Goal: Task Accomplishment & Management: Complete application form

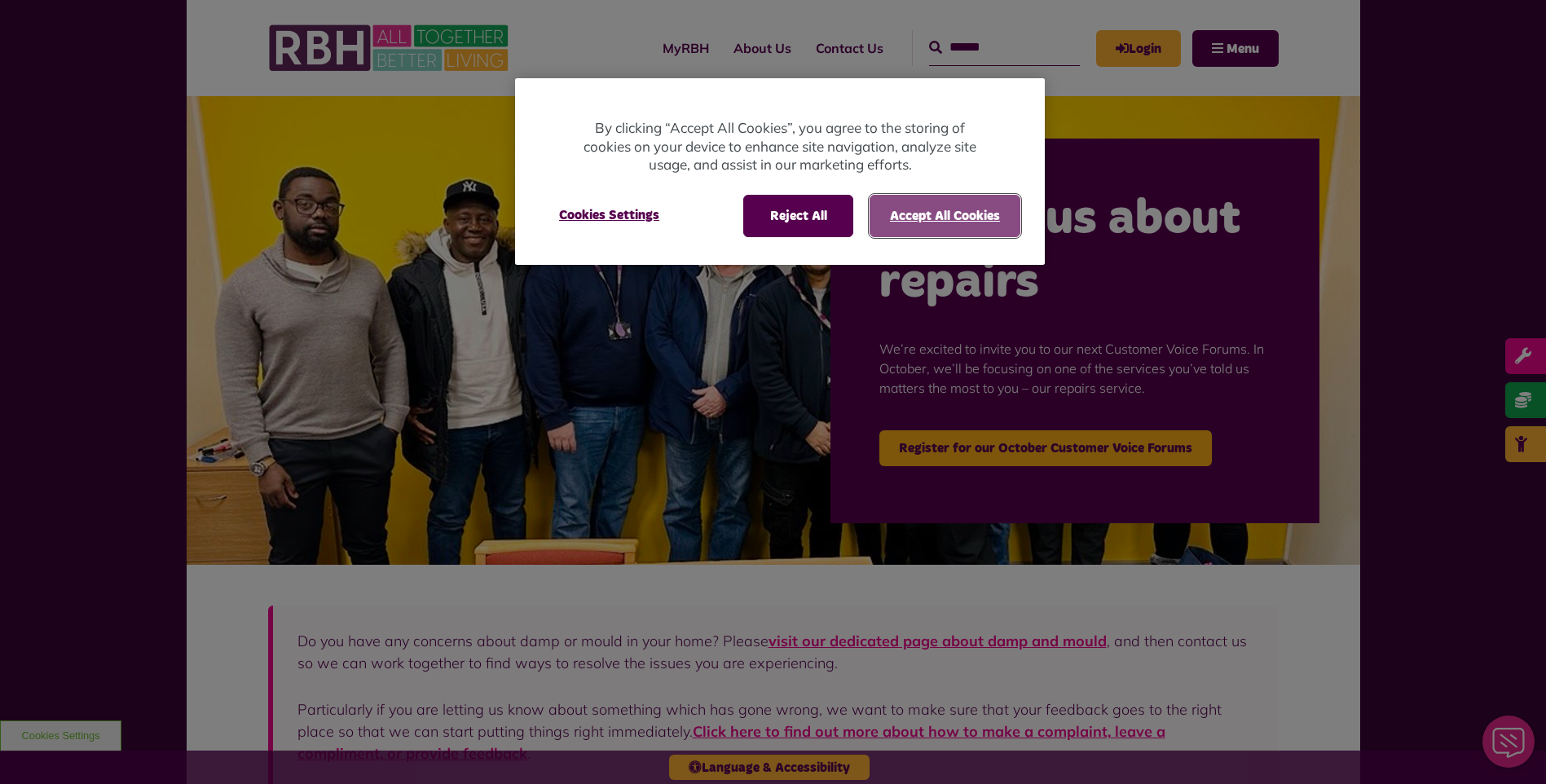
click at [919, 212] on button "Accept All Cookies" at bounding box center [945, 216] width 151 height 43
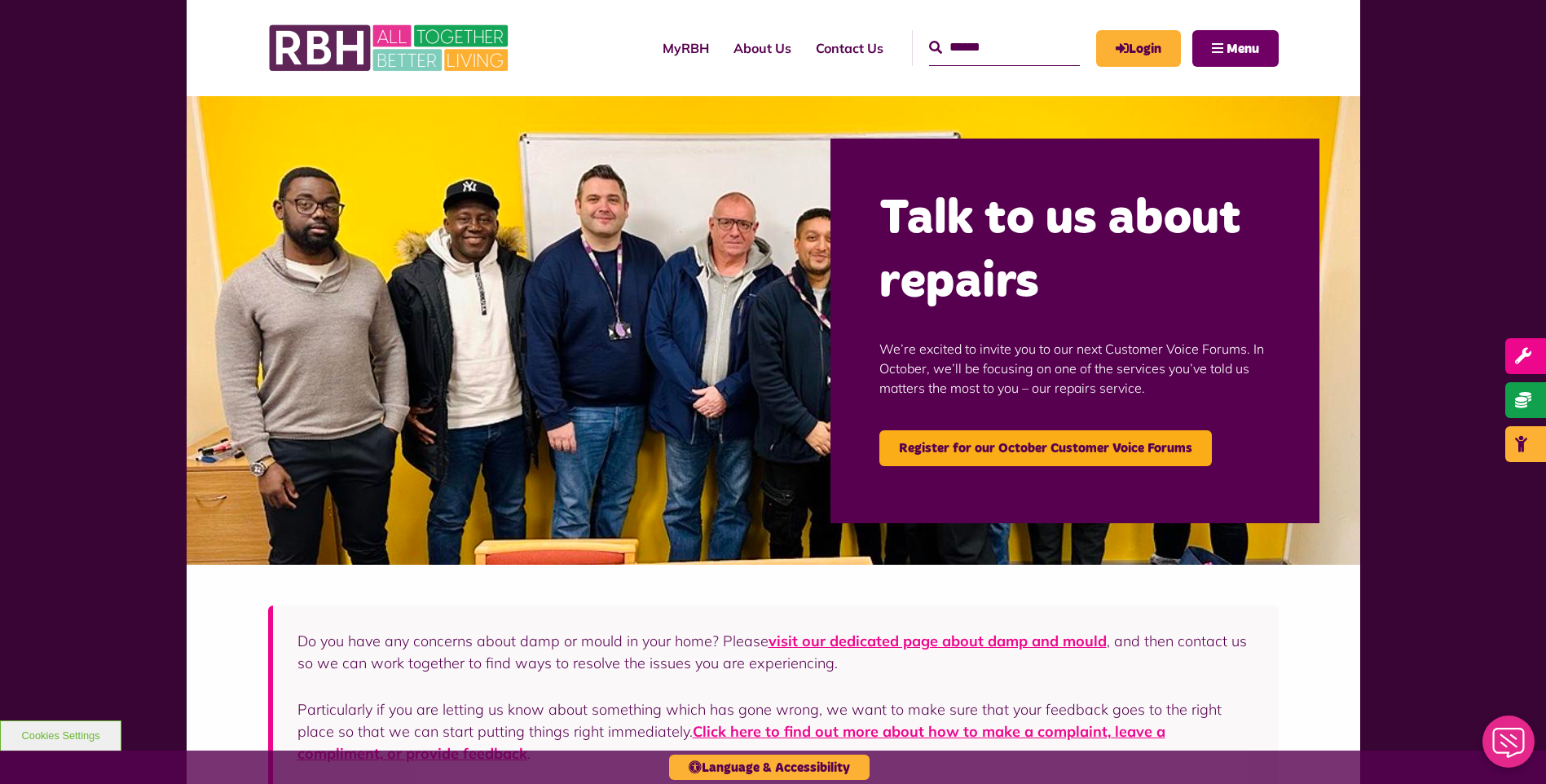
click at [1207, 45] on button "Menu" at bounding box center [1235, 48] width 86 height 36
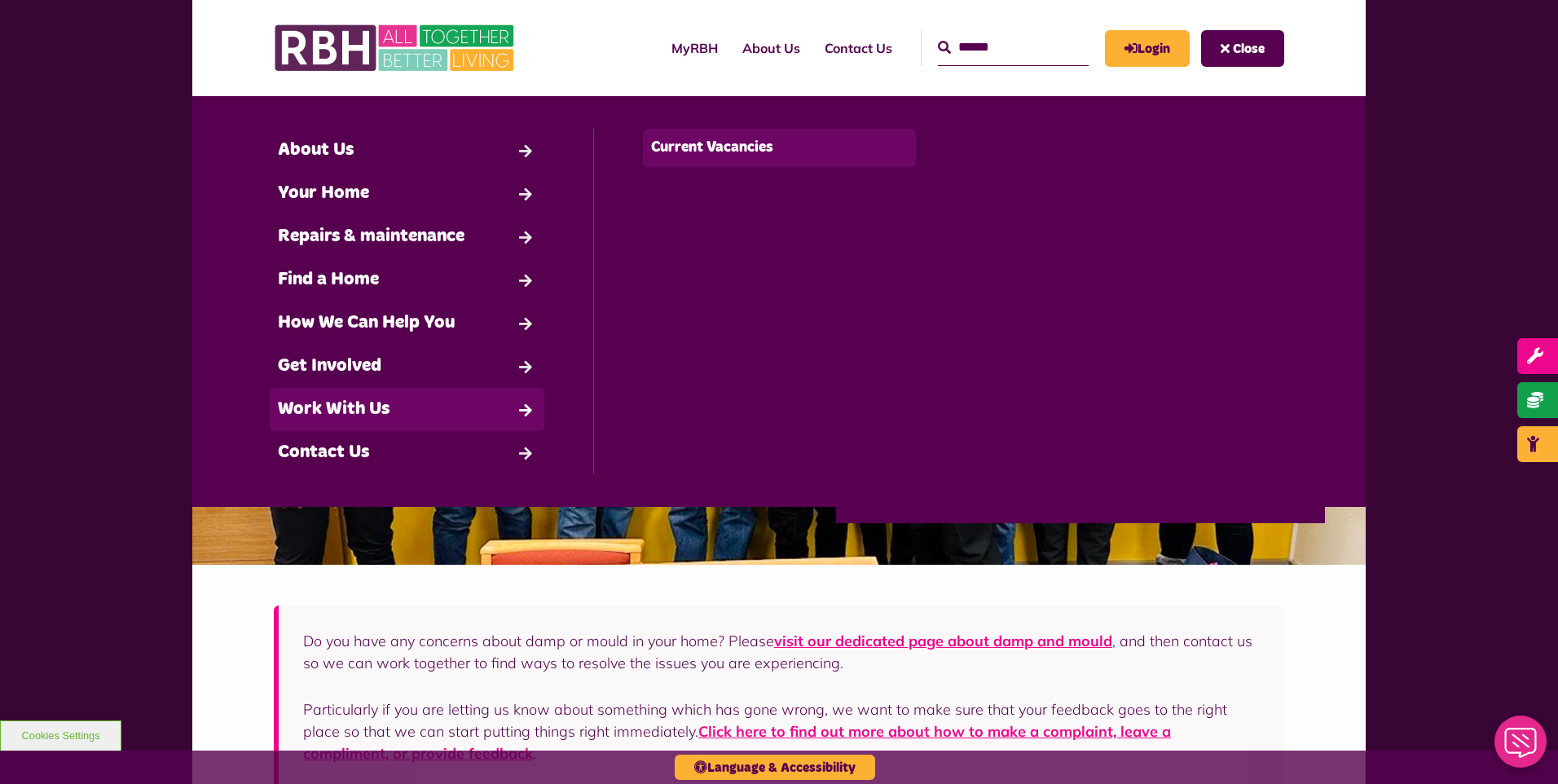
click at [701, 148] on link "Current Vacancies" at bounding box center [779, 148] width 274 height 38
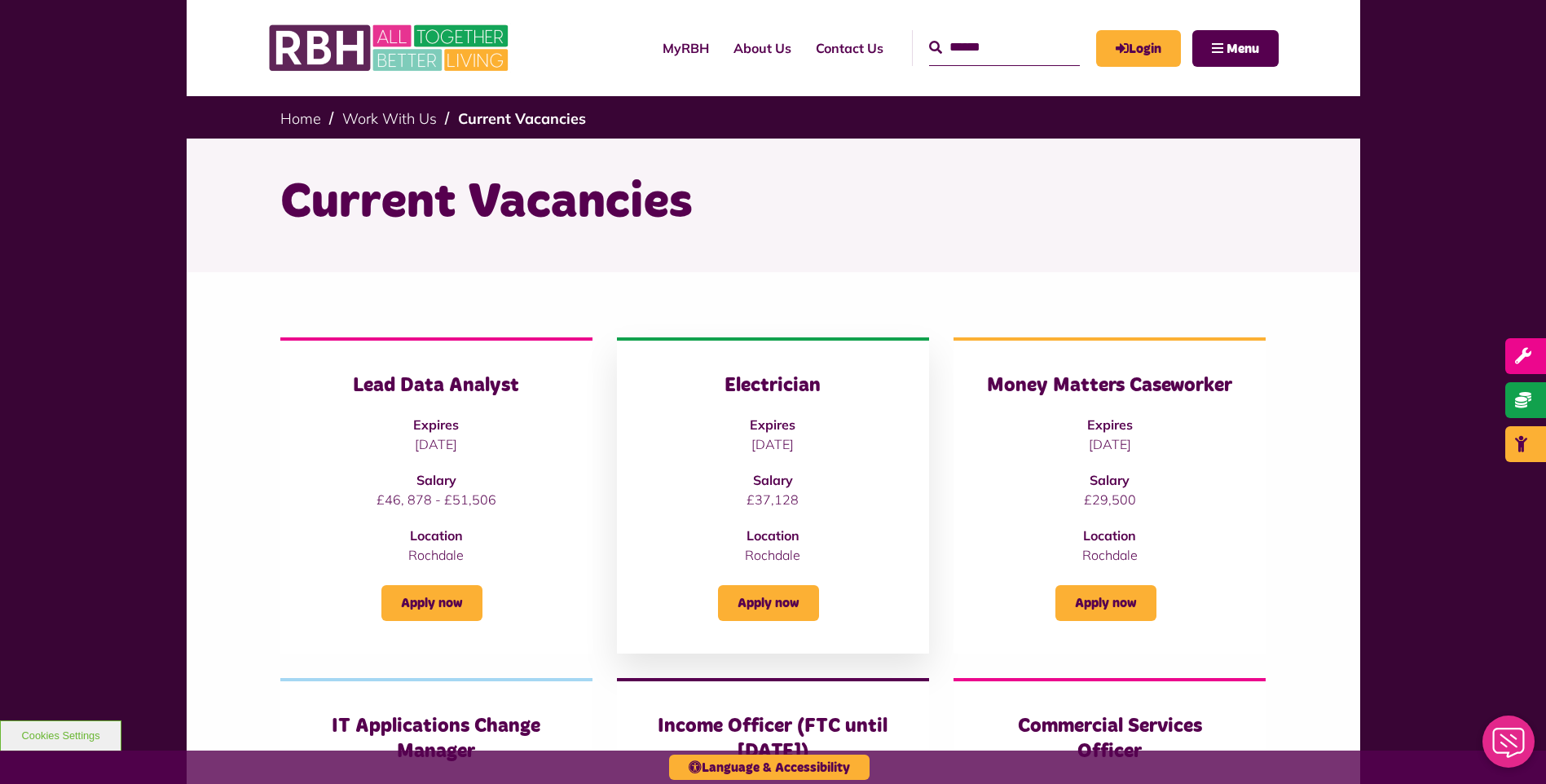
click at [769, 381] on h3 "Electrician" at bounding box center [773, 386] width 247 height 25
click at [756, 381] on h3 "Electrician" at bounding box center [773, 386] width 247 height 25
click at [744, 498] on p "£37,128" at bounding box center [773, 498] width 247 height 19
click at [748, 598] on link "Apply now" at bounding box center [768, 602] width 101 height 35
